Goal: Check status: Check status

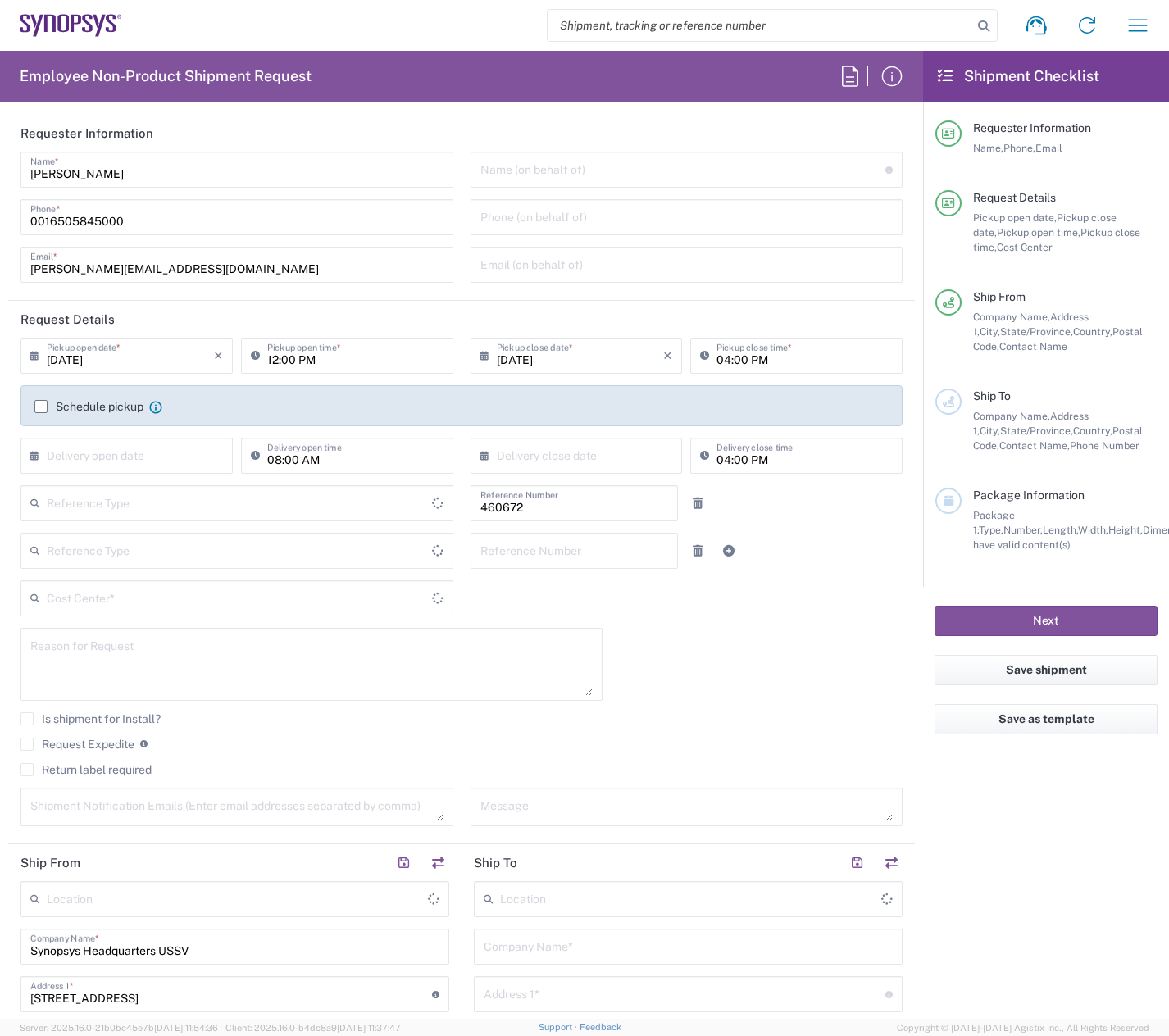
type input "Department"
type input "United States"
type input "Delivered at Place"
type input "US01, FIN, Distri 460672"
type input "United States"
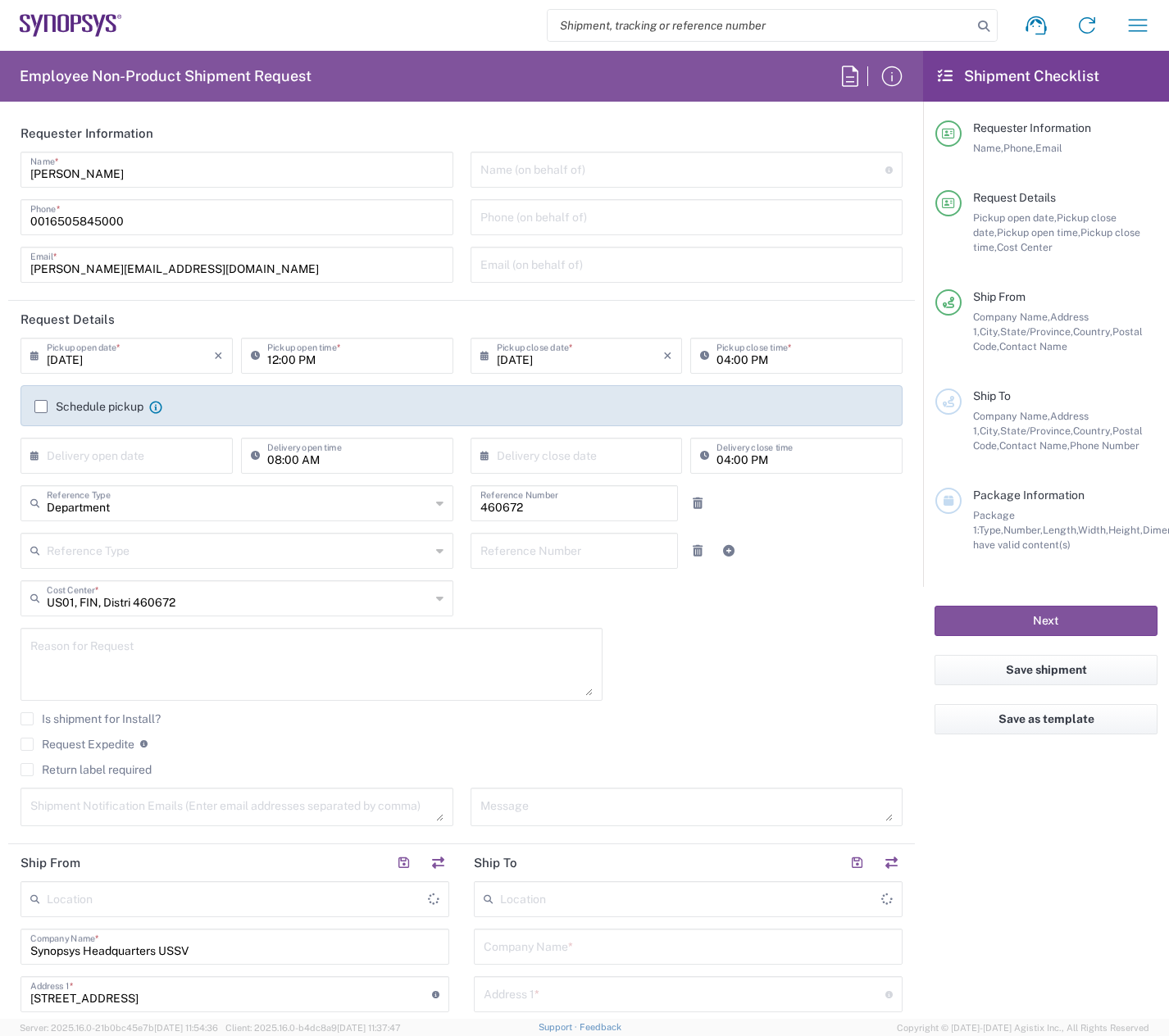
type input "California"
type input "Headquarters USSV"
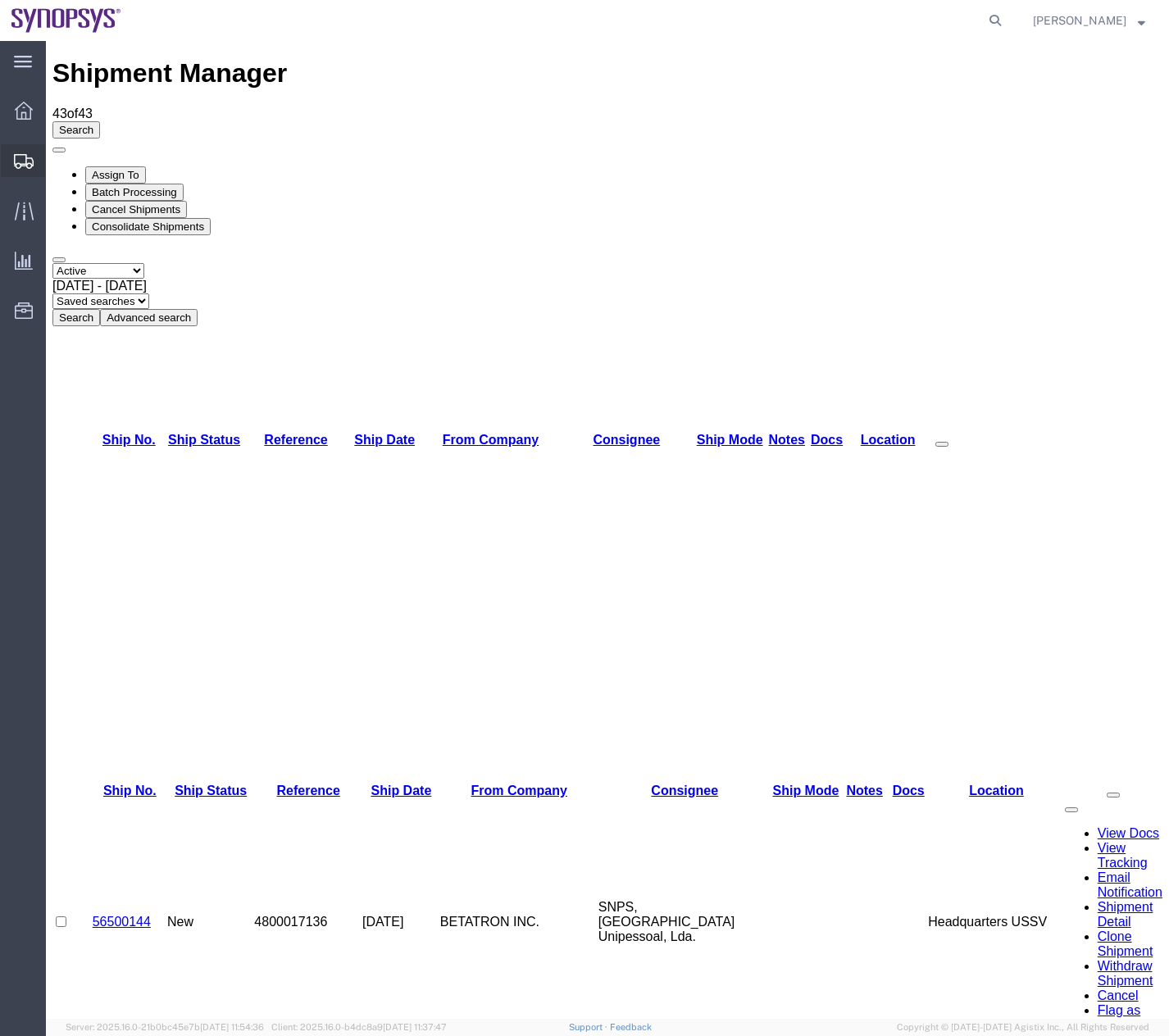
click at [20, 164] on icon at bounding box center [24, 161] width 20 height 15
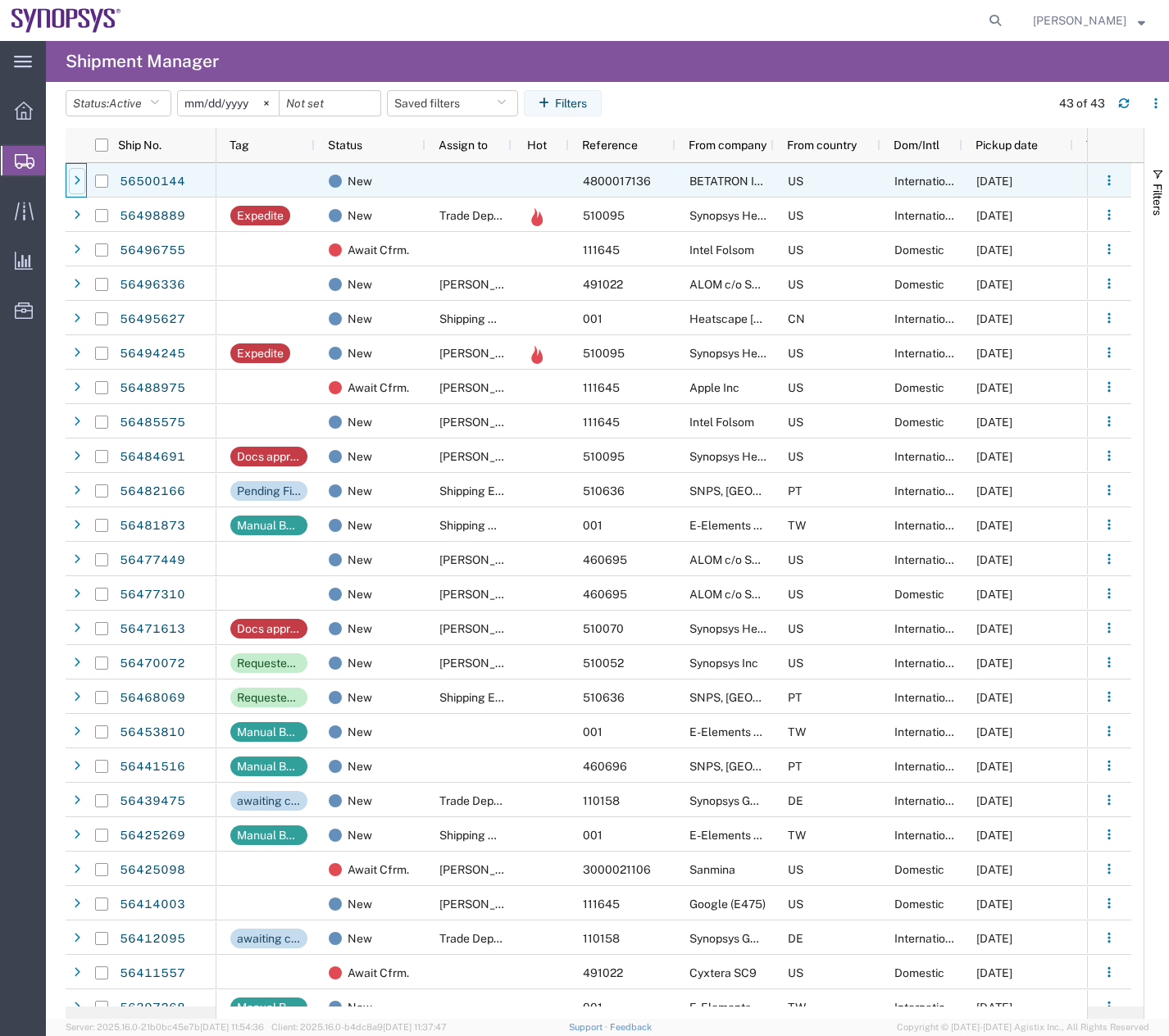
click at [76, 178] on icon at bounding box center [76, 181] width 6 height 12
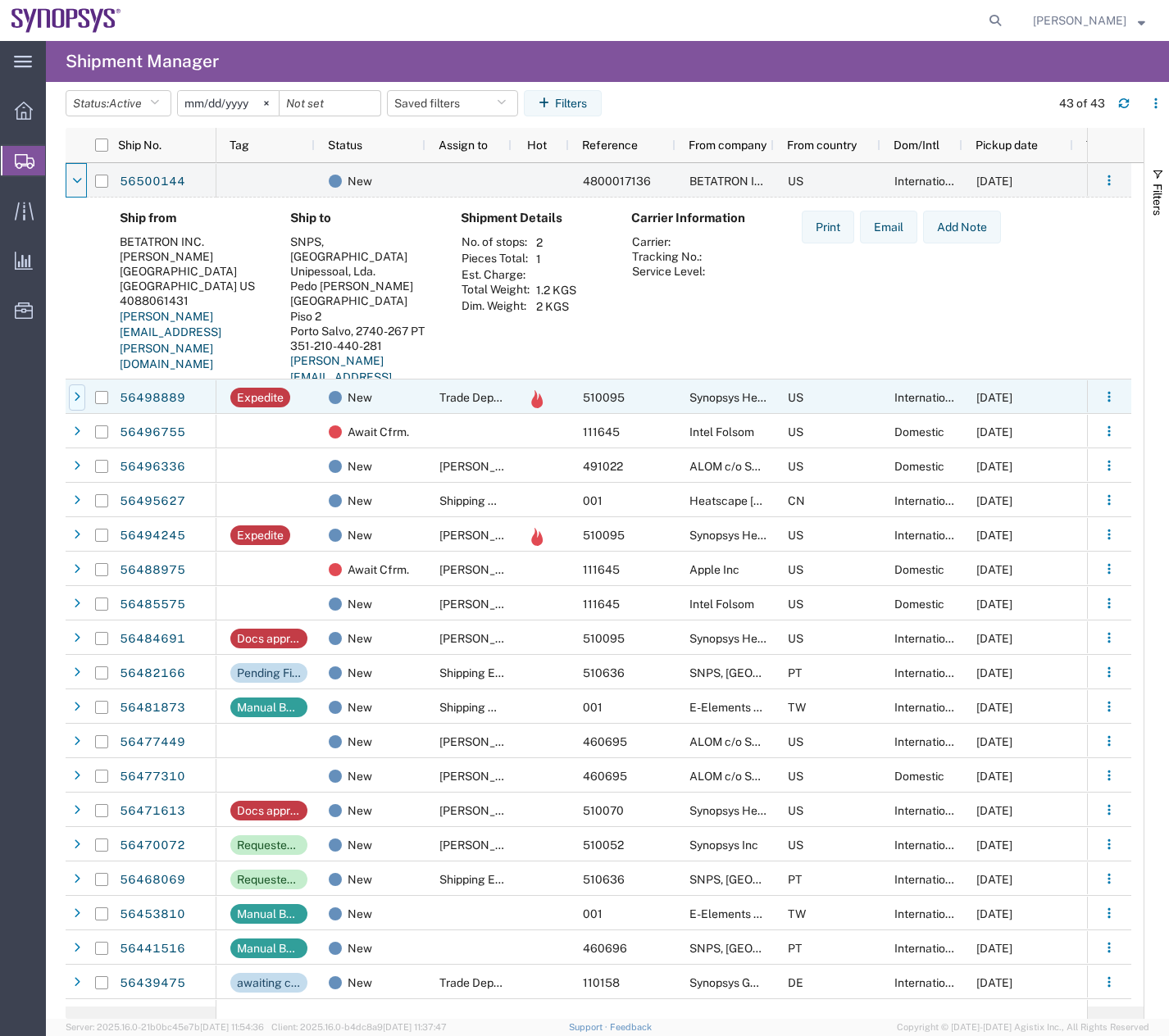
click at [76, 396] on icon at bounding box center [76, 397] width 6 height 12
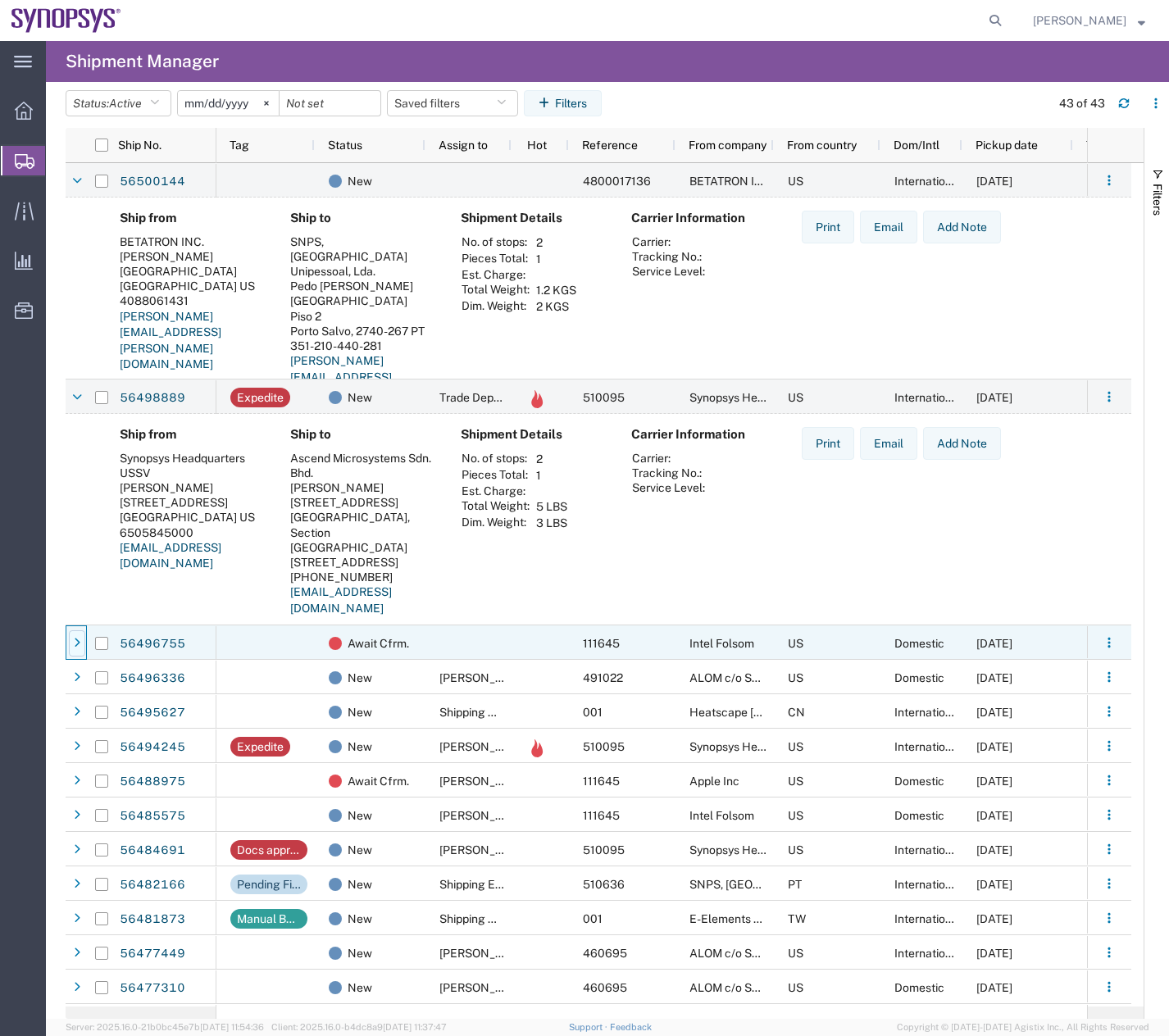
click at [78, 640] on icon at bounding box center [76, 644] width 6 height 12
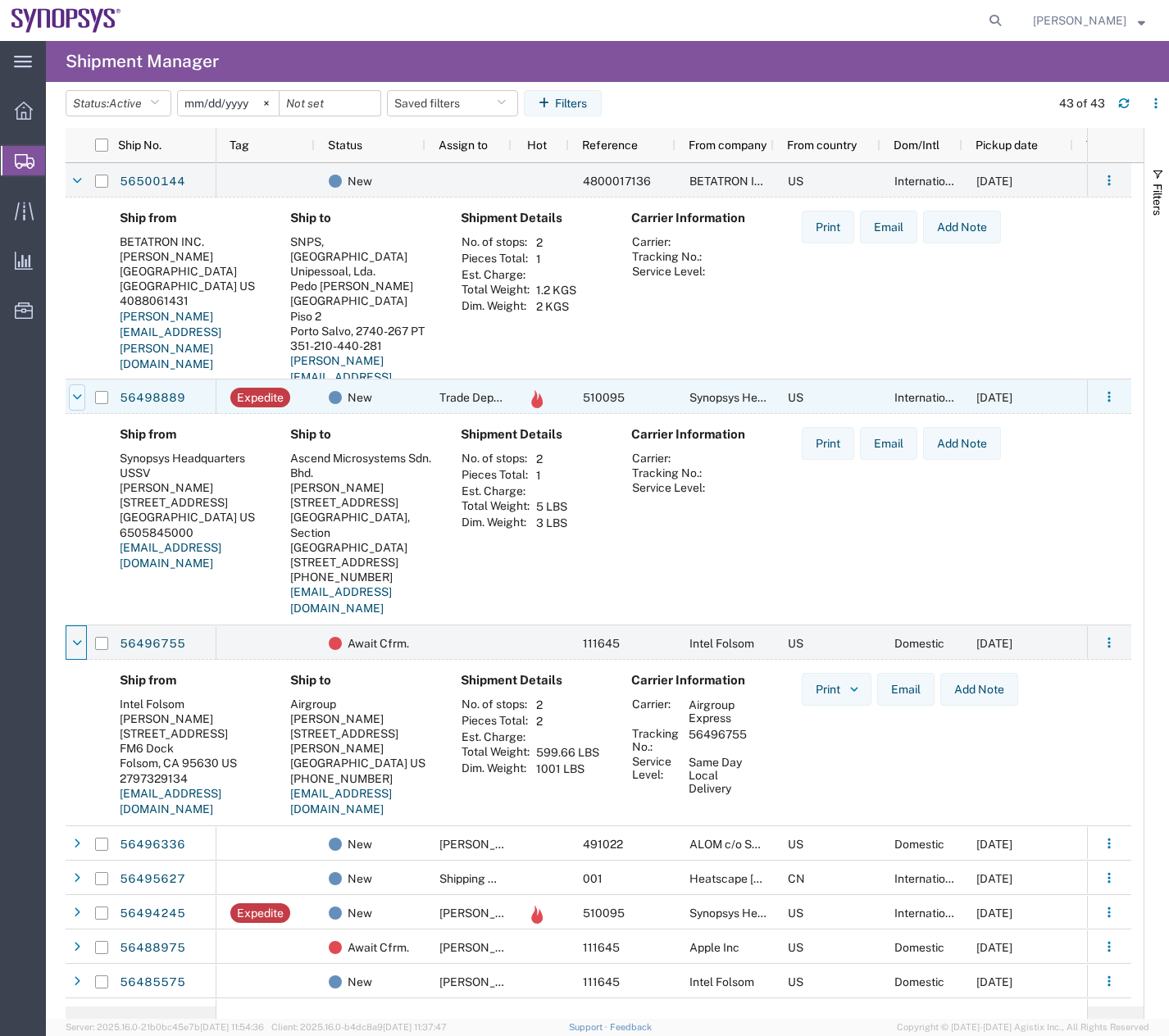
click at [81, 392] on icon at bounding box center [76, 397] width 10 height 12
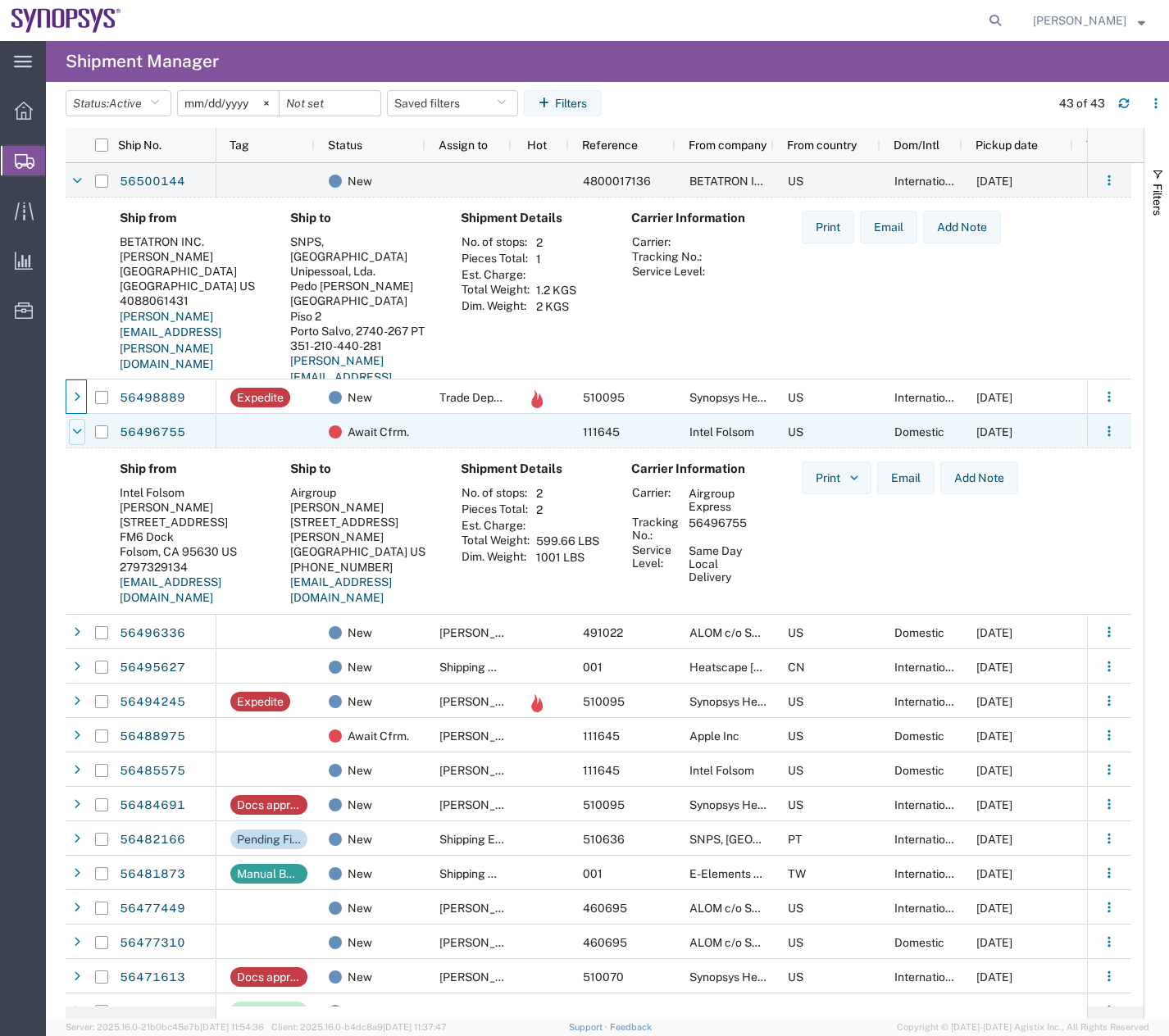
click at [80, 433] on icon at bounding box center [76, 432] width 10 height 12
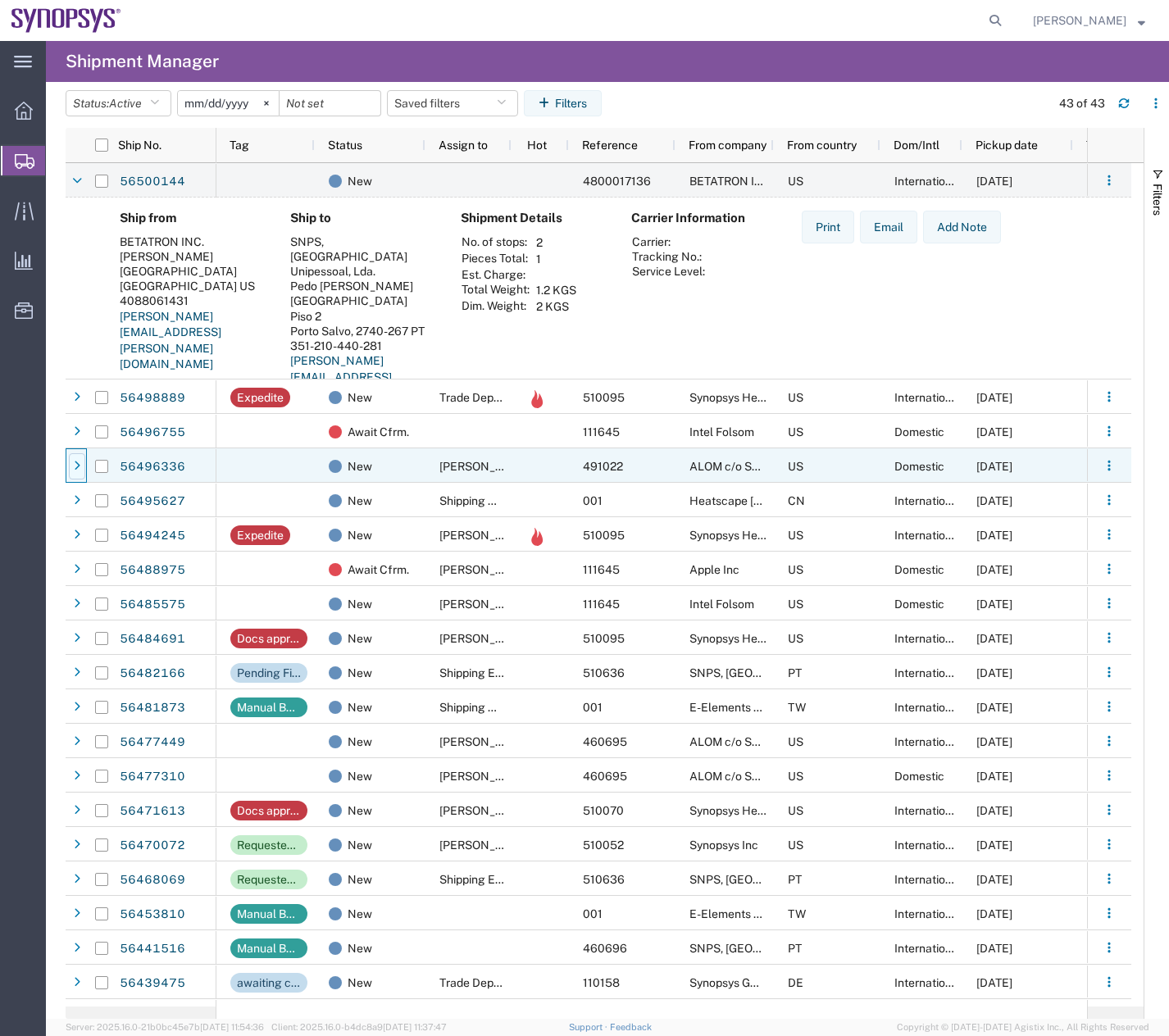
click at [76, 464] on icon at bounding box center [76, 466] width 6 height 12
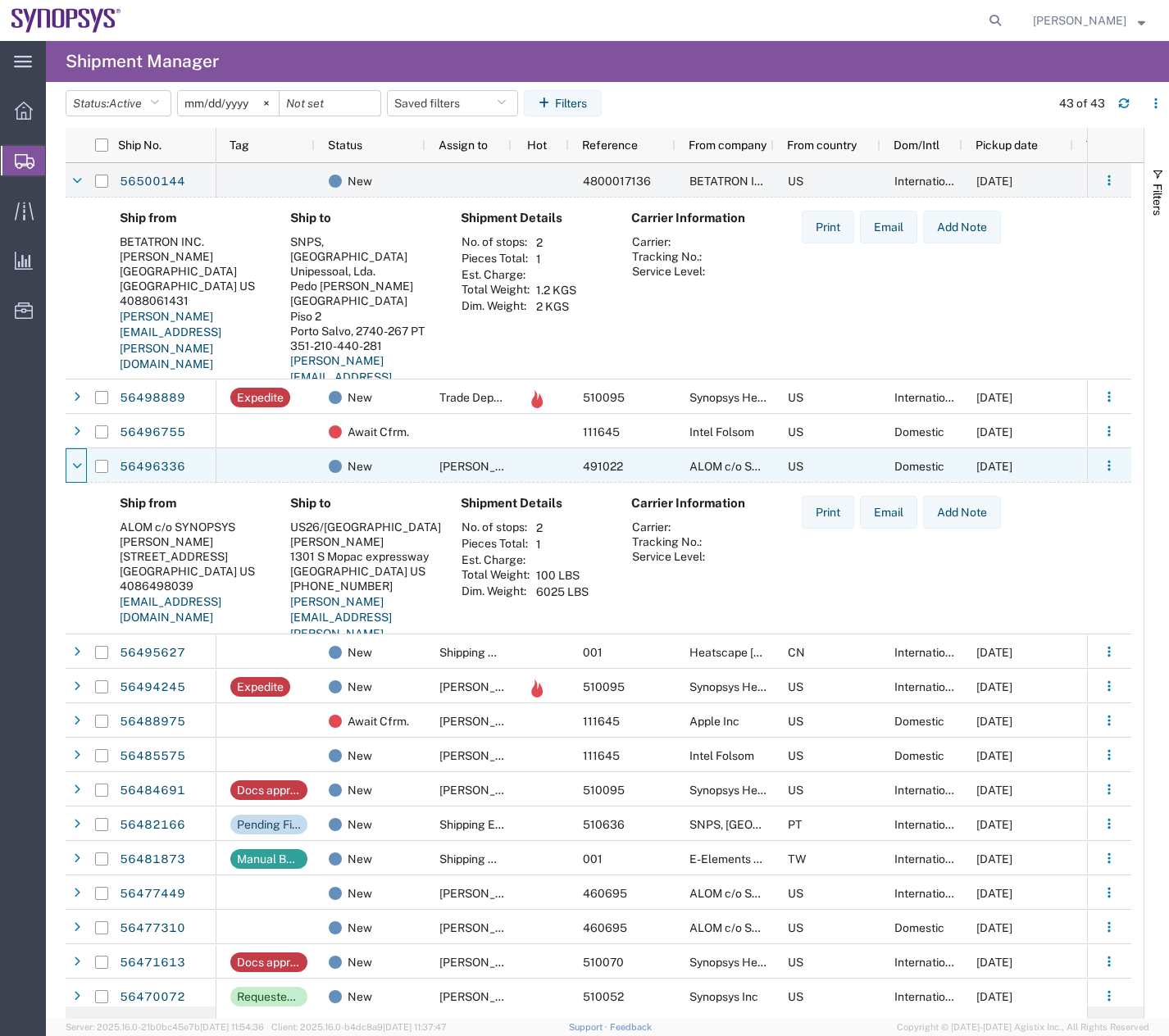
click at [76, 464] on icon at bounding box center [76, 466] width 10 height 12
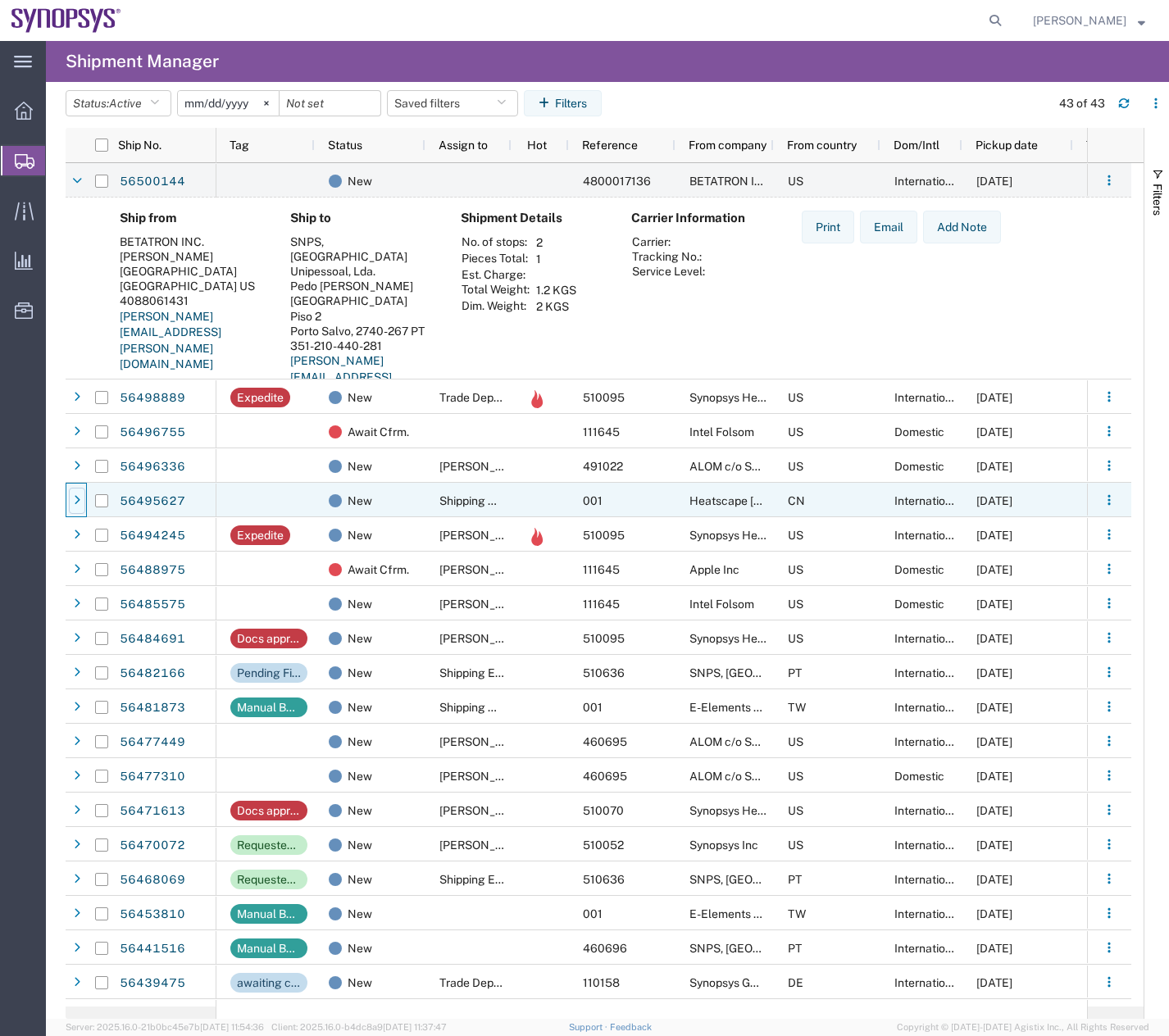
click at [70, 491] on div at bounding box center [77, 501] width 16 height 26
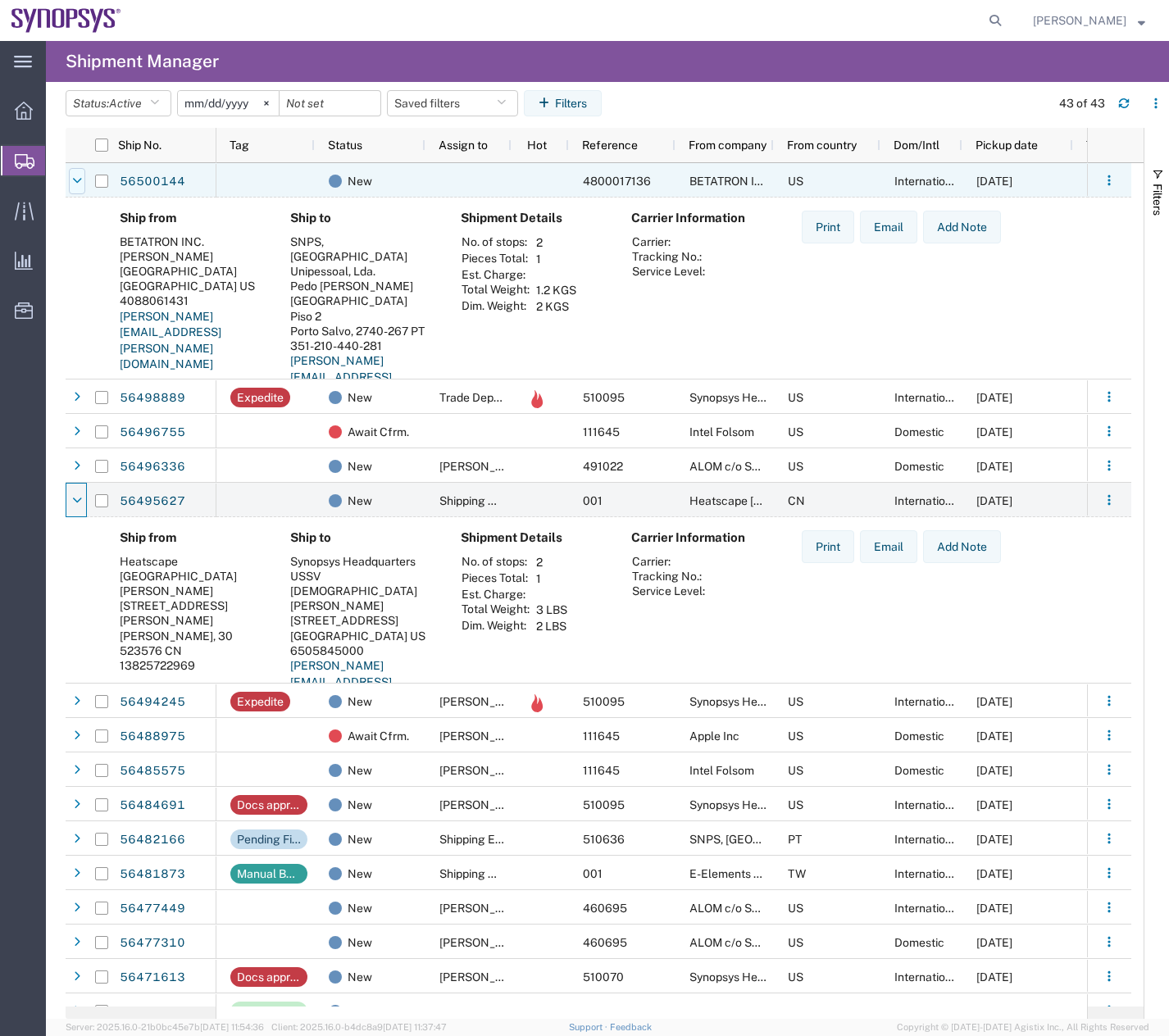
click at [69, 176] on div at bounding box center [77, 181] width 16 height 26
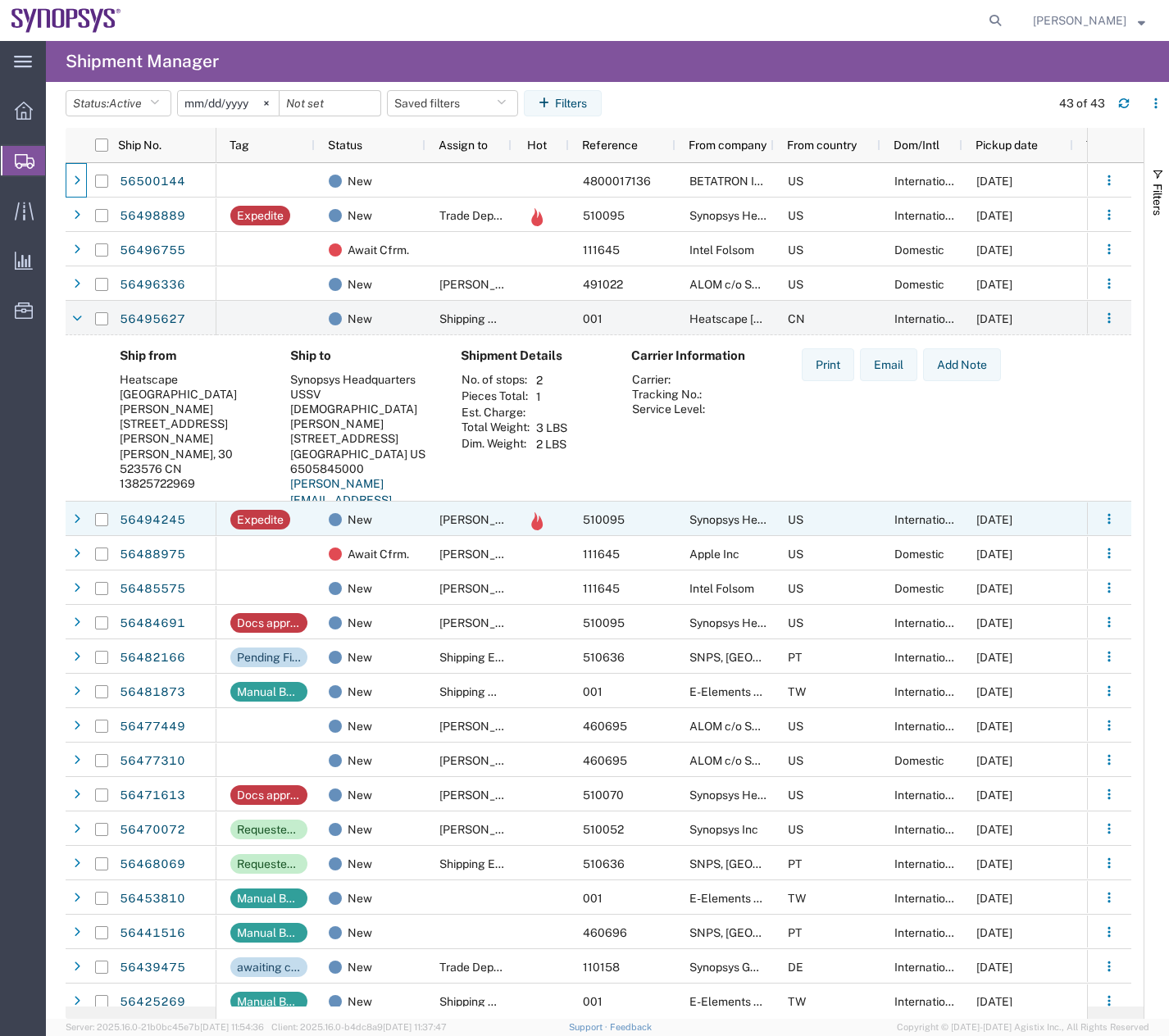
click at [76, 515] on icon at bounding box center [76, 520] width 6 height 12
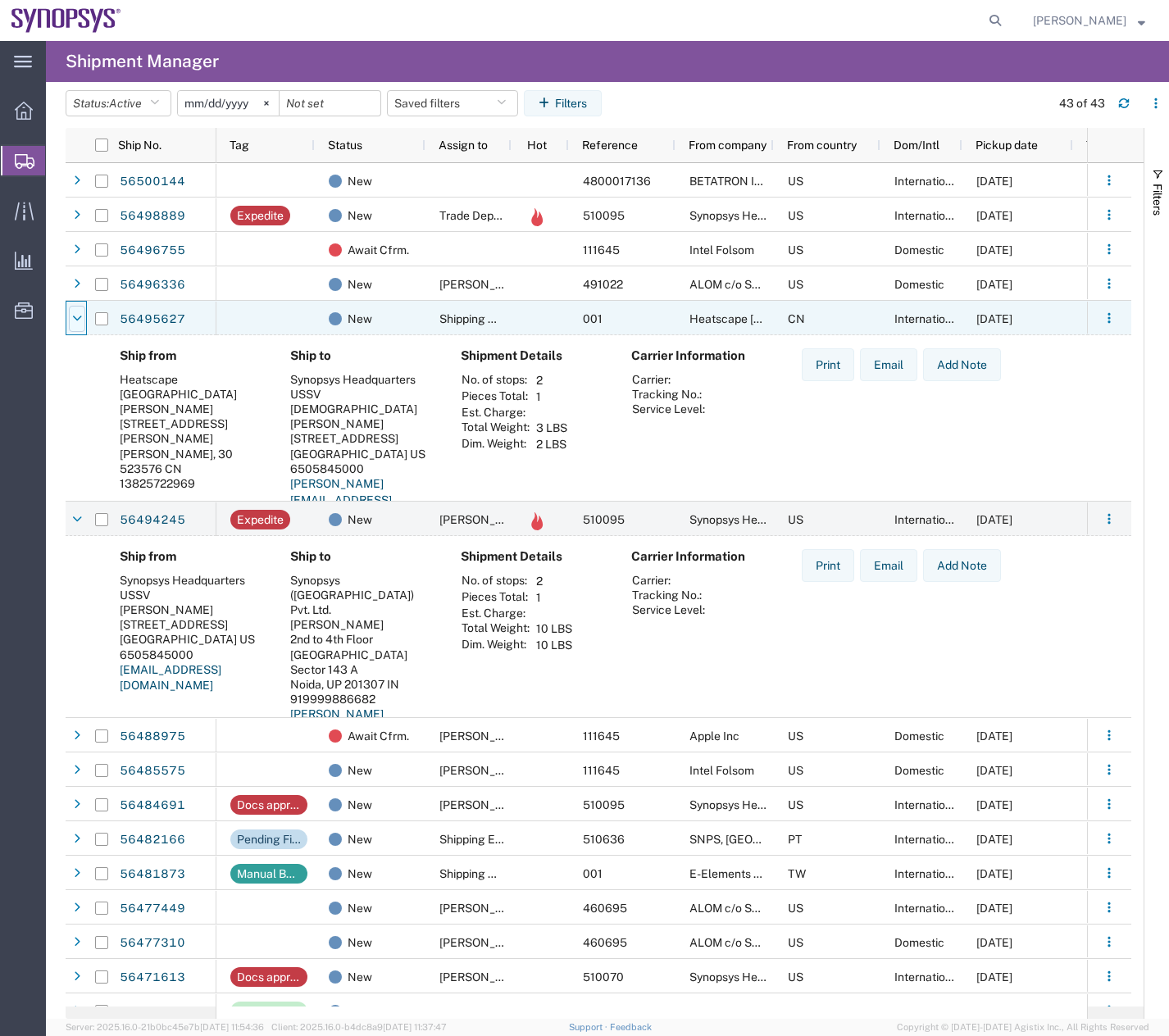
click at [76, 313] on icon at bounding box center [76, 319] width 10 height 12
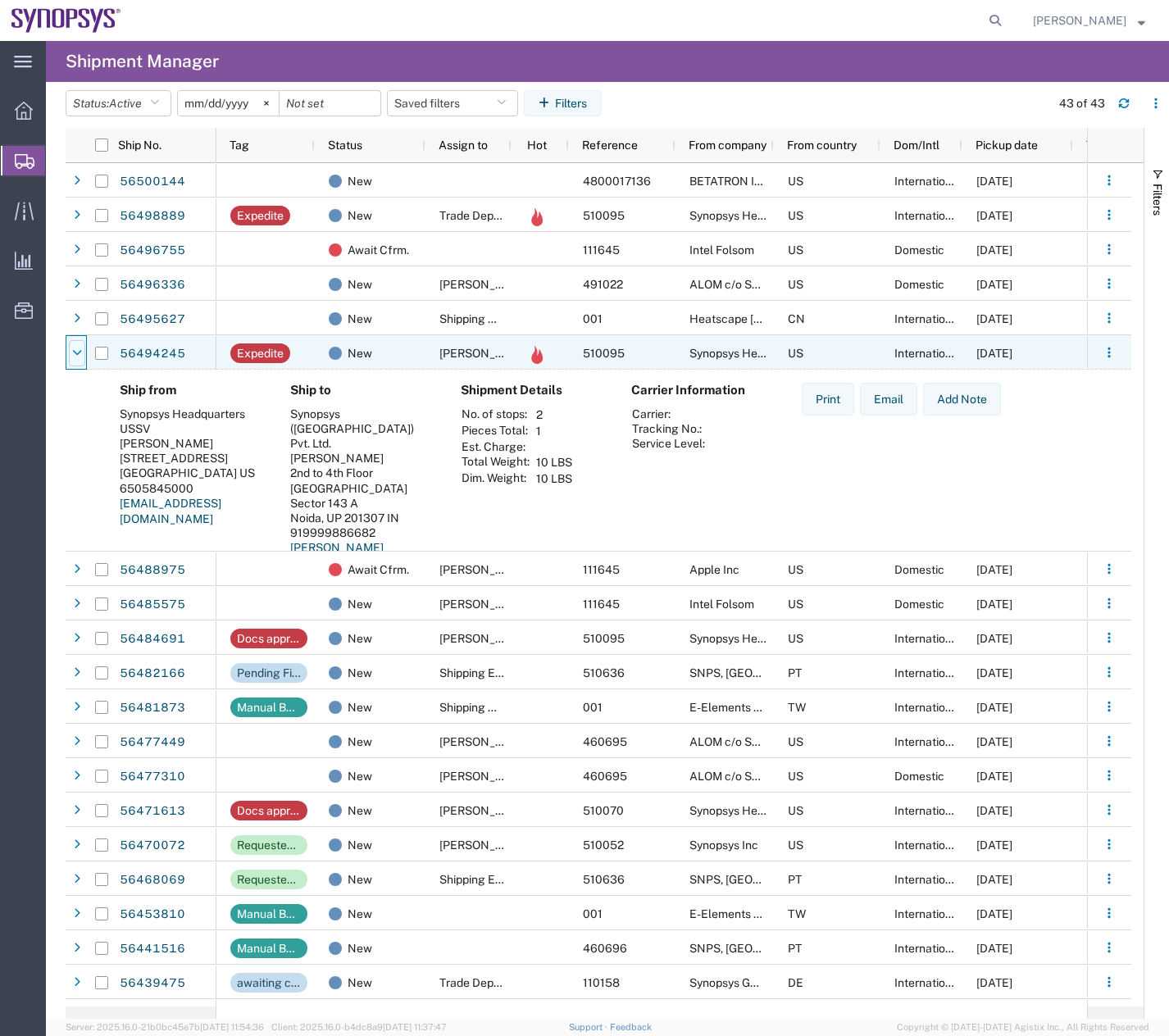
click at [76, 353] on icon at bounding box center [76, 353] width 10 height 12
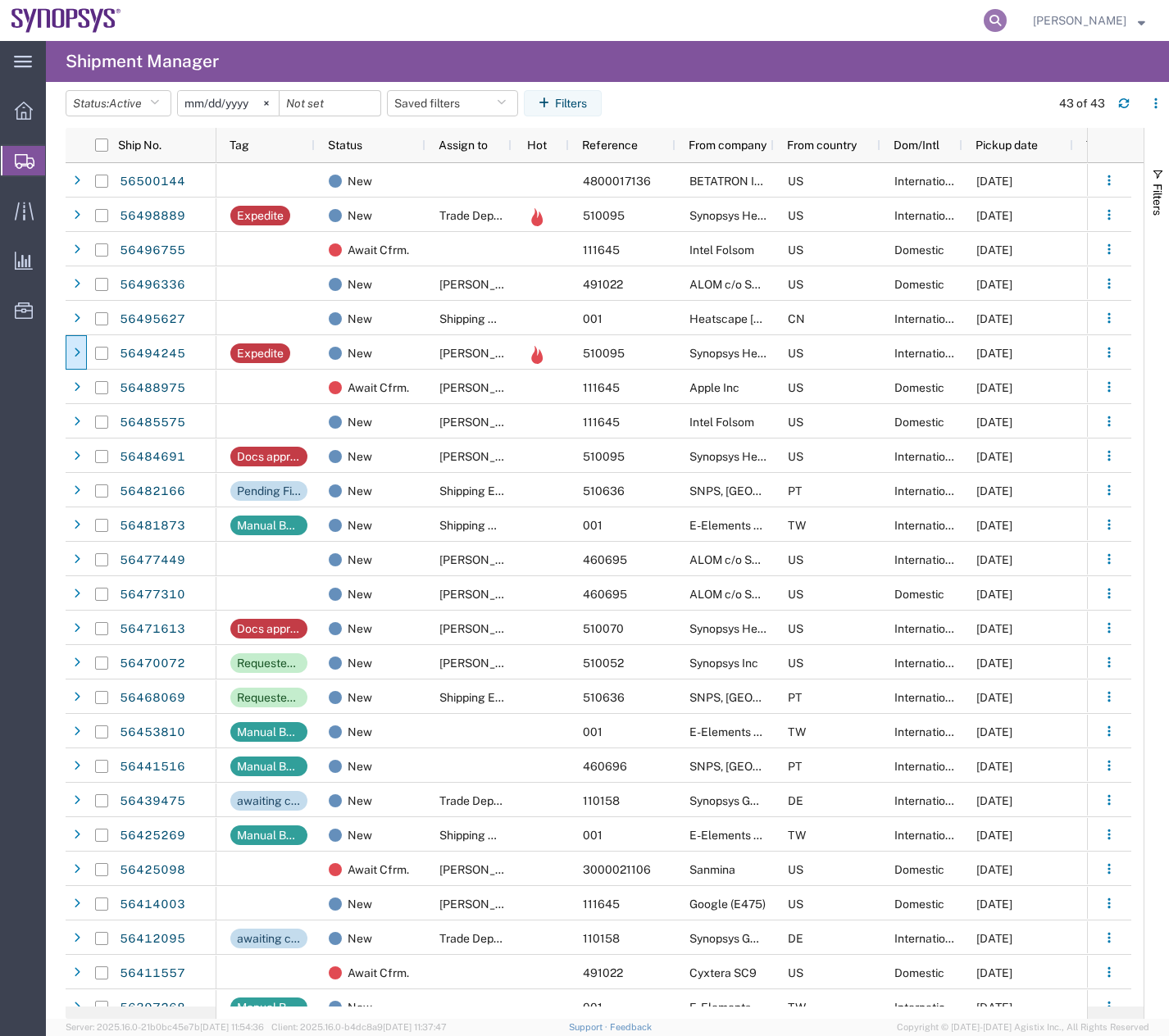
click at [1002, 19] on icon at bounding box center [995, 20] width 23 height 23
type input "56499835"
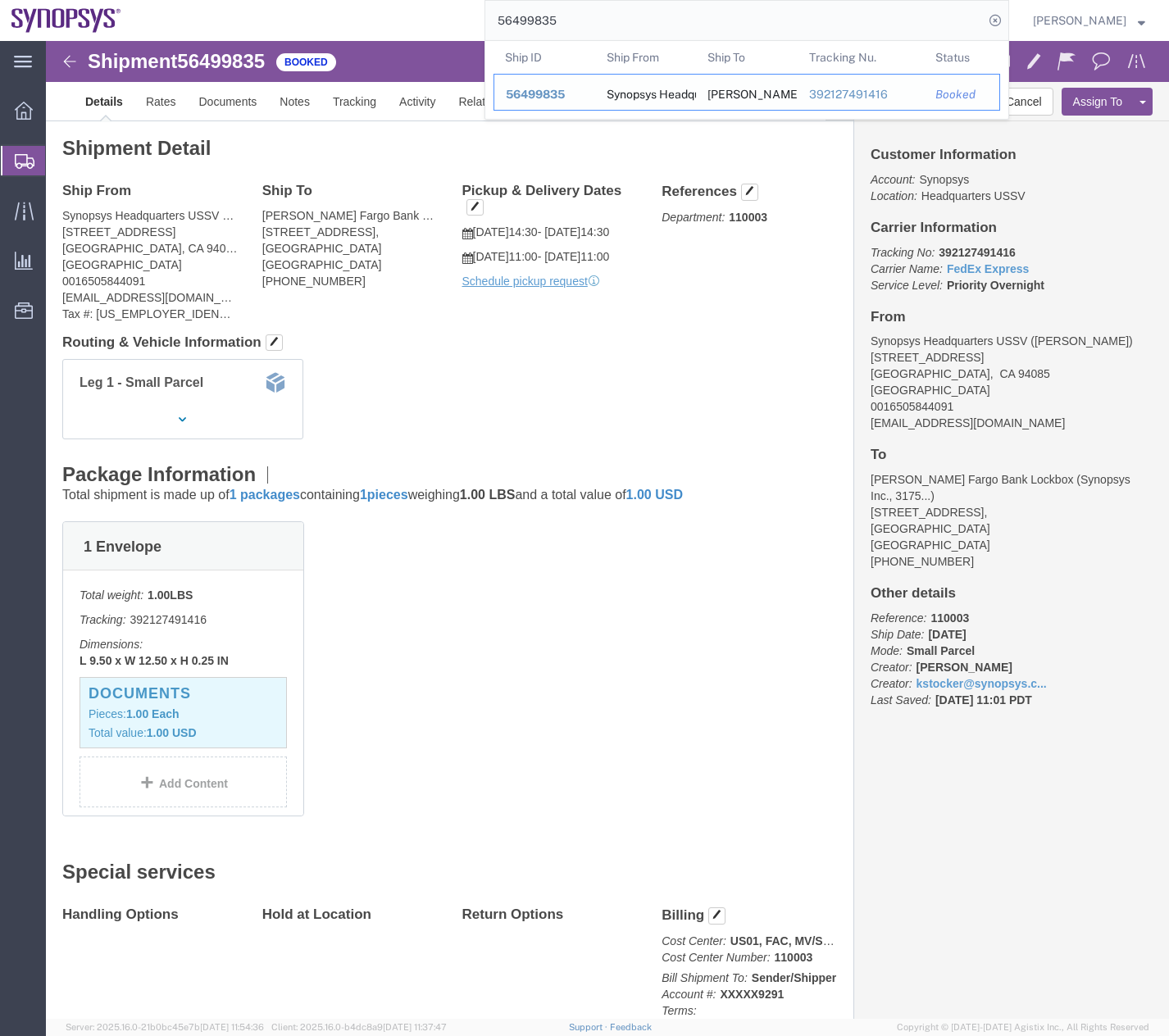
click at [528, 95] on span "56499835" at bounding box center [535, 94] width 59 height 13
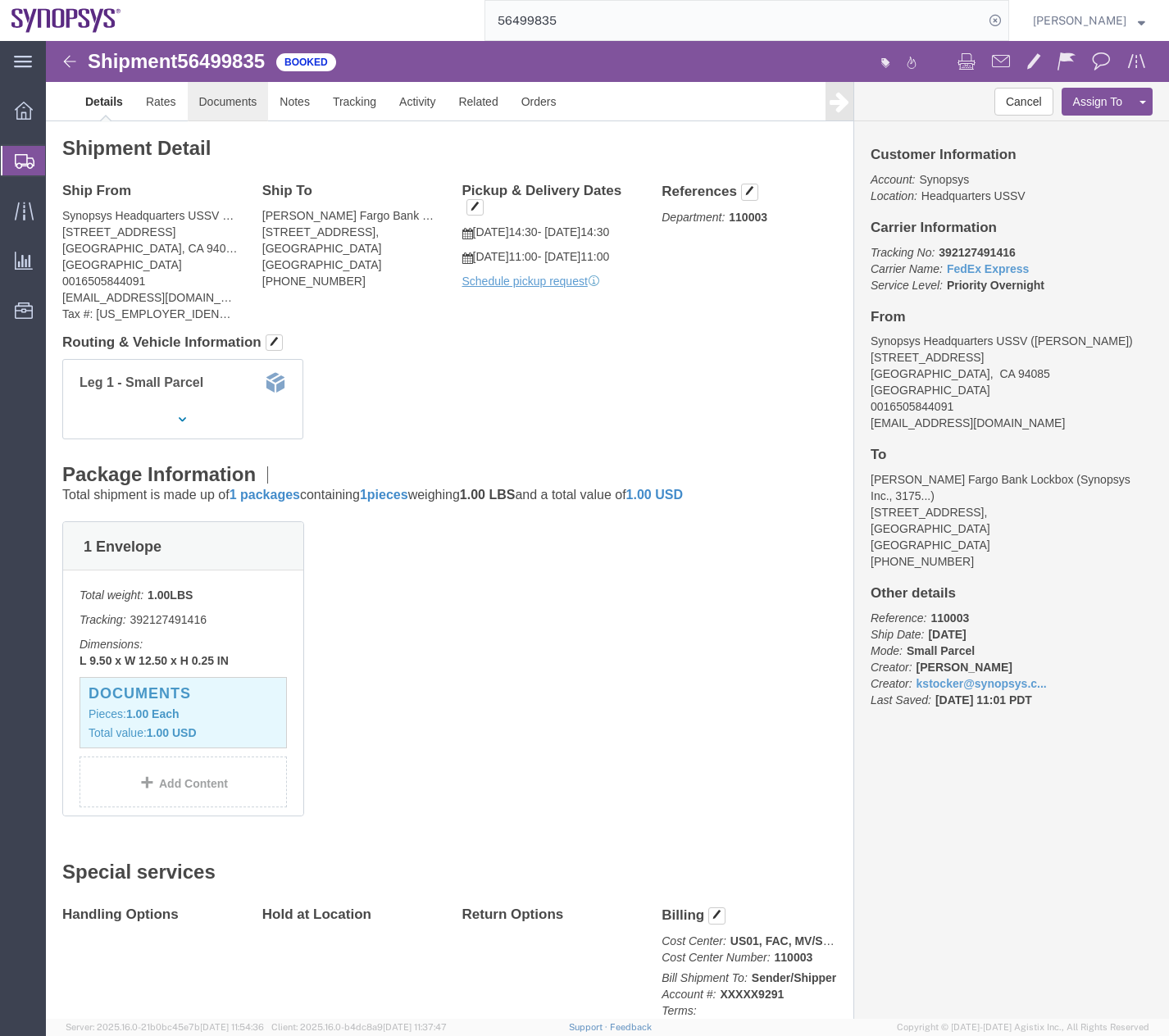
click link "Documents"
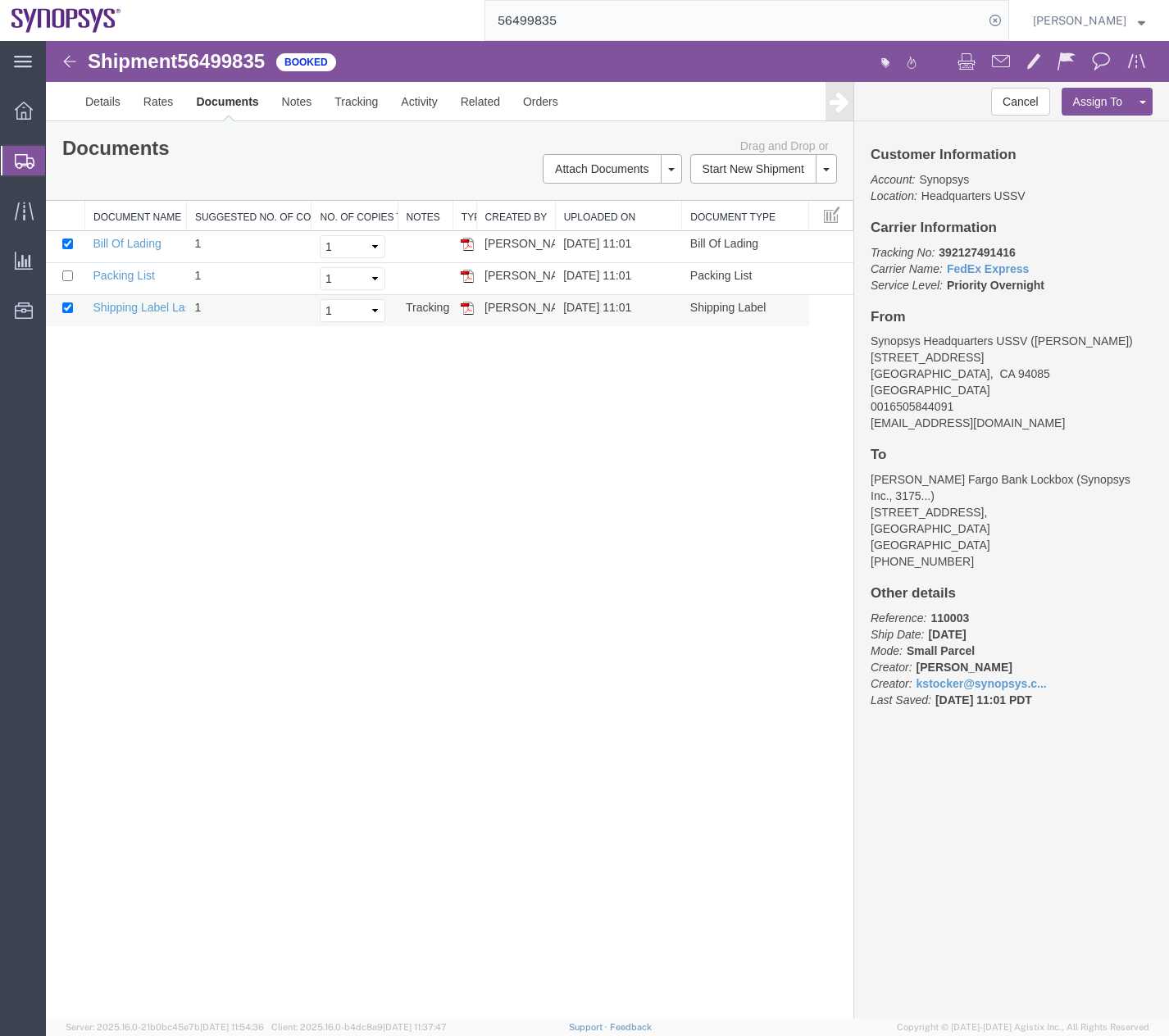
click at [464, 307] on img at bounding box center [467, 308] width 13 height 13
click at [21, 165] on icon at bounding box center [25, 161] width 20 height 15
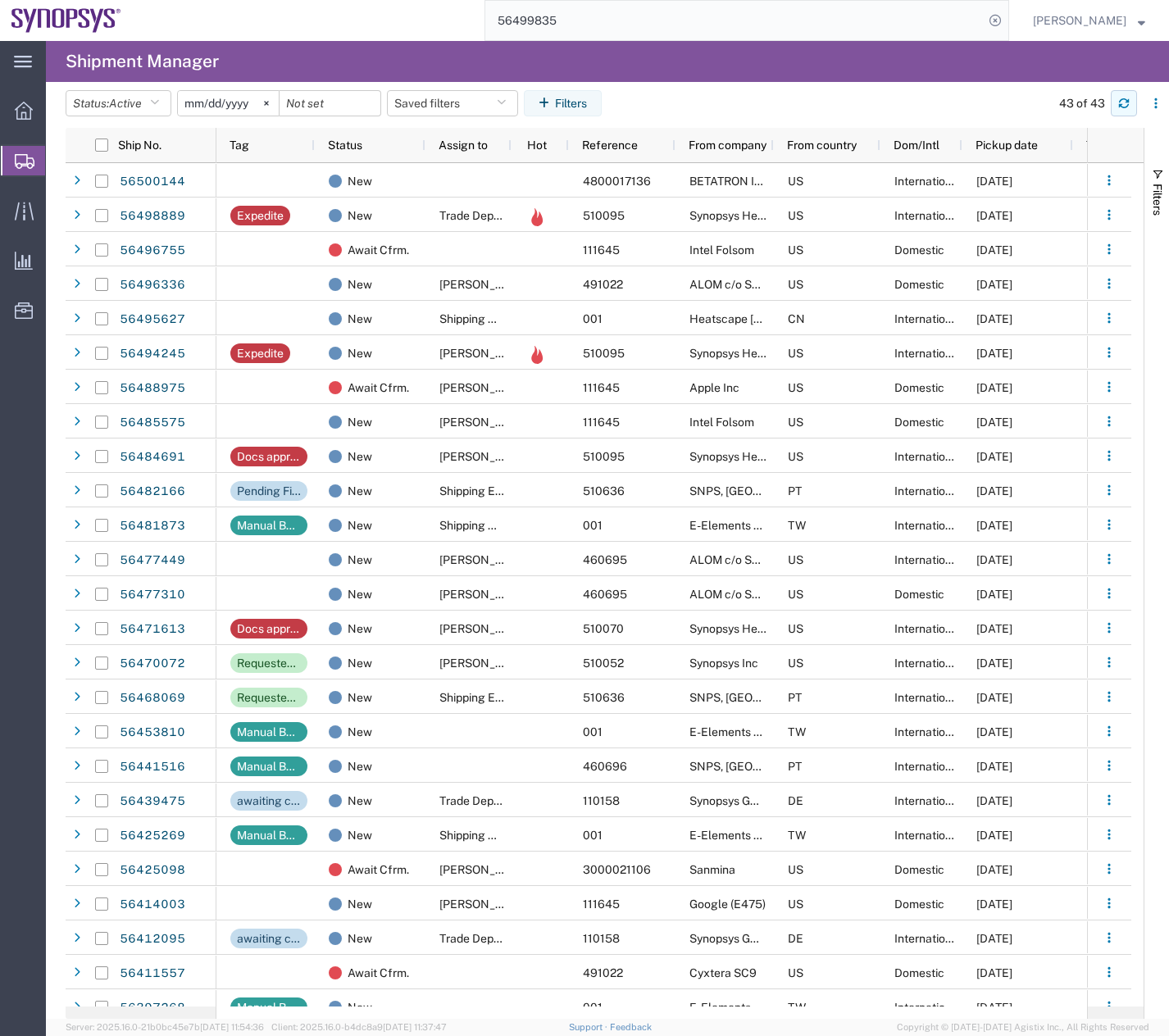
click at [1121, 105] on icon "button" at bounding box center [1123, 106] width 10 height 5
